Goal: Find specific page/section: Find specific page/section

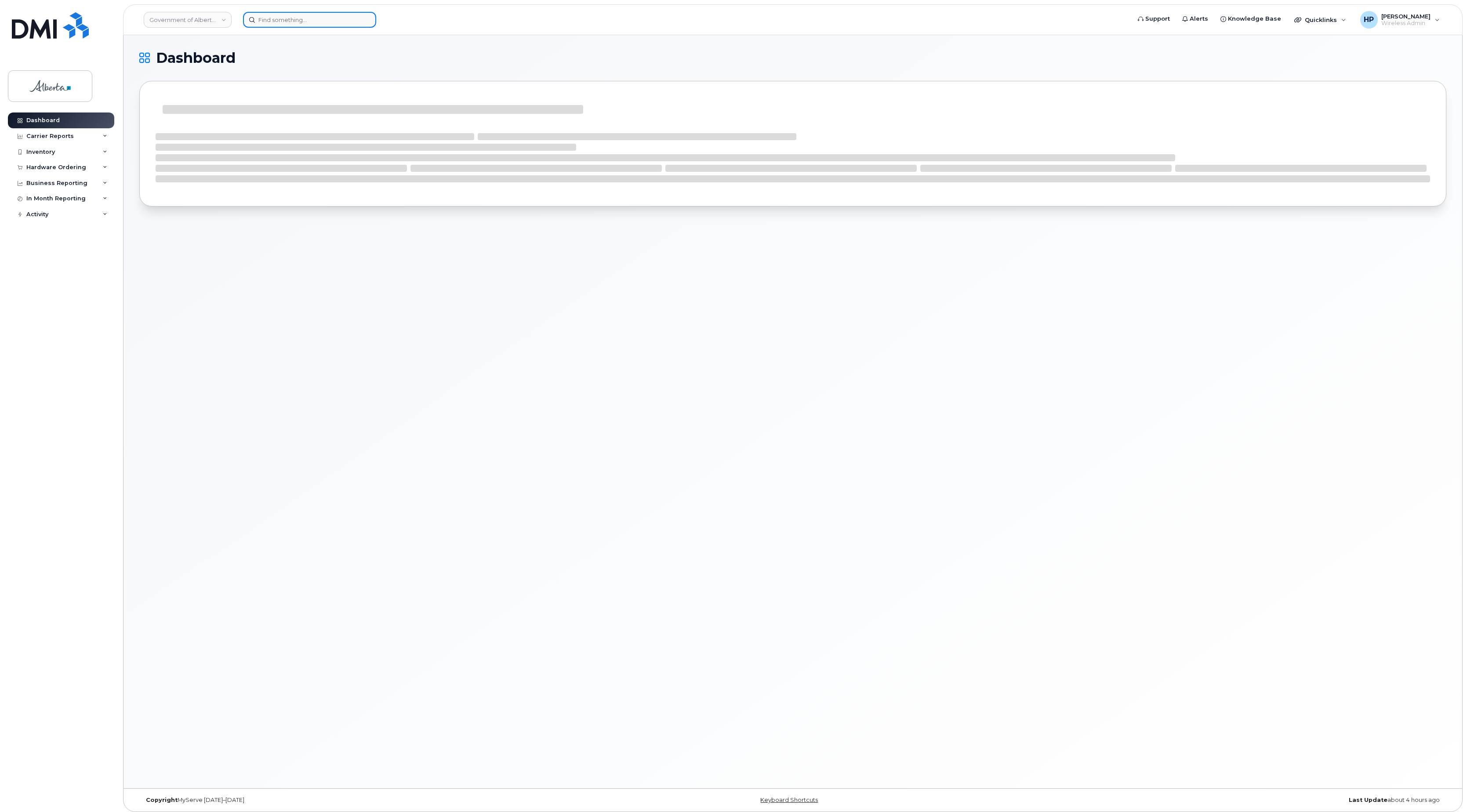
click at [293, 16] on input at bounding box center [309, 19] width 133 height 16
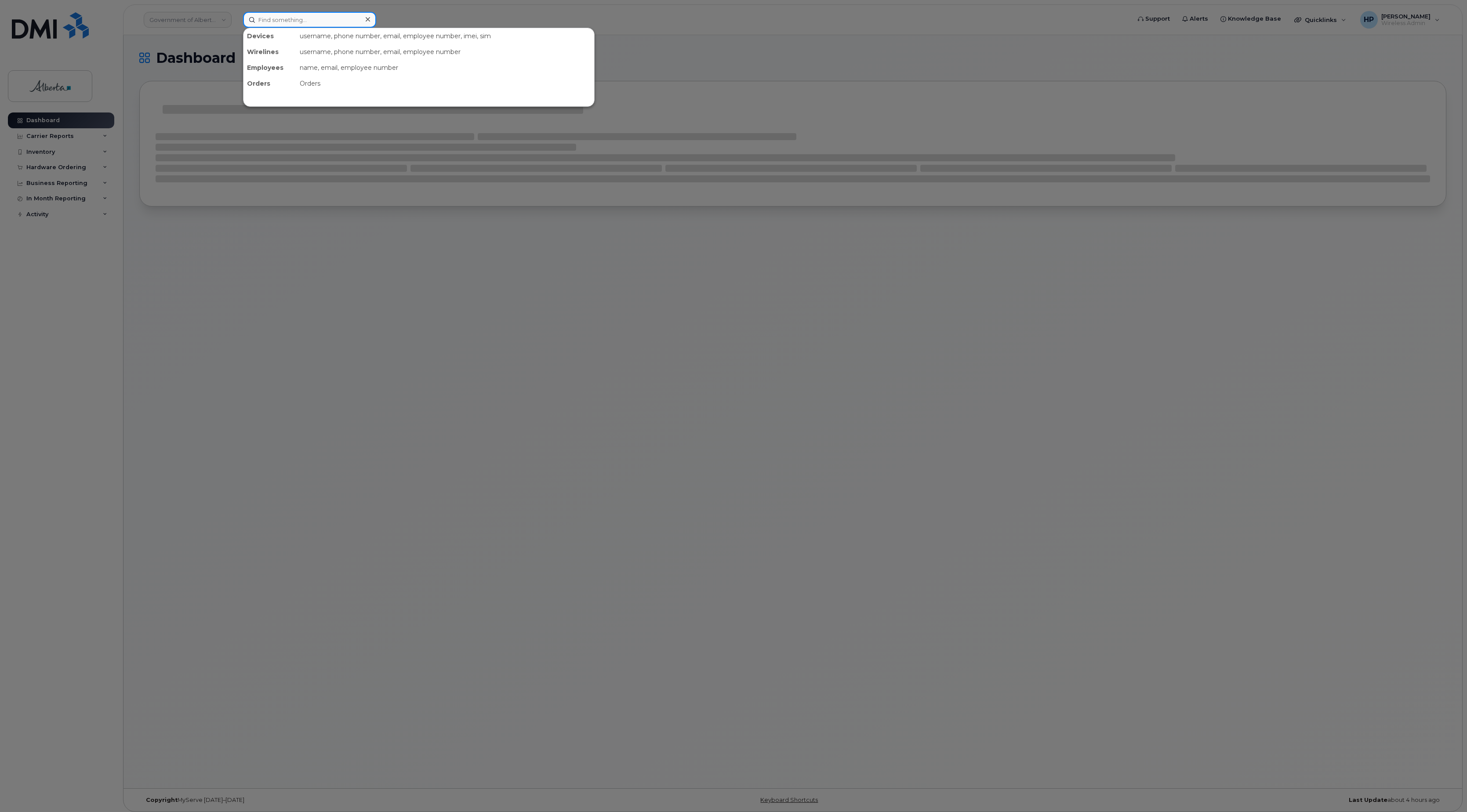
paste input "5873371988"
type input "5873371988"
click at [305, 55] on div "[PERSON_NAME]" at bounding box center [291, 55] width 86 height 8
